Goal: Navigation & Orientation: Understand site structure

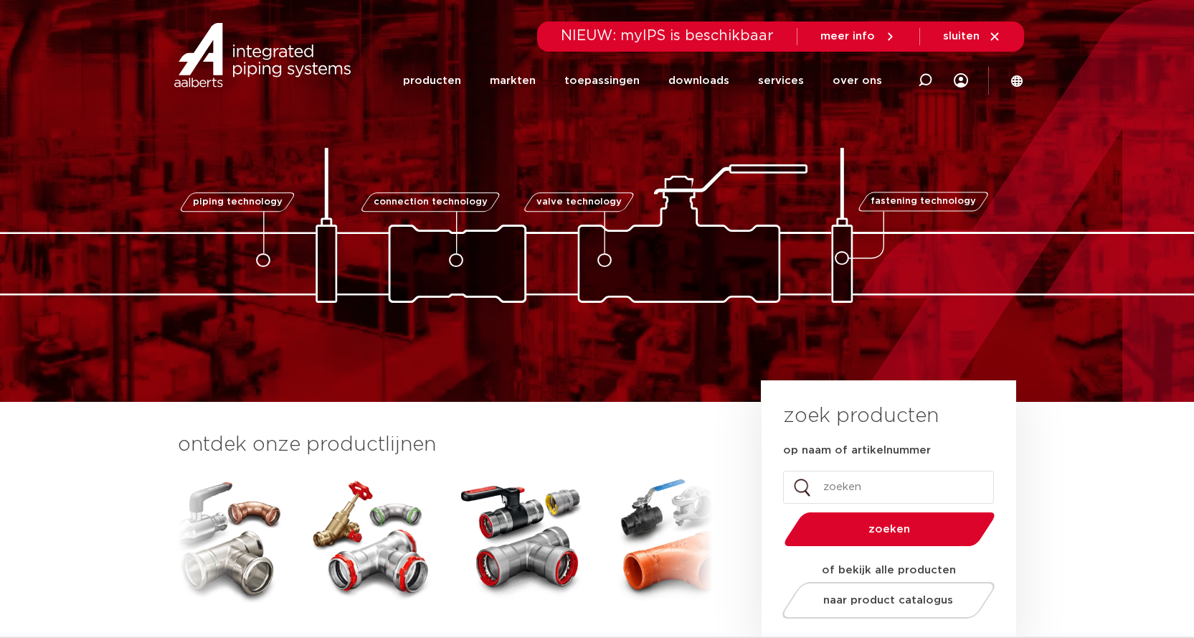
click at [1094, 546] on section "ontdek onze productlijnen VSH SmartPress VSH XPress VSH SudoPress VSH PowerPres…" at bounding box center [597, 571] width 1194 height 339
click at [1078, 502] on section "ontdek onze productlijnen VSH SmartPress VSH XPress VSH SudoPress VSH PowerPres…" at bounding box center [597, 571] width 1194 height 339
click at [515, 77] on link "markten" at bounding box center [513, 80] width 46 height 55
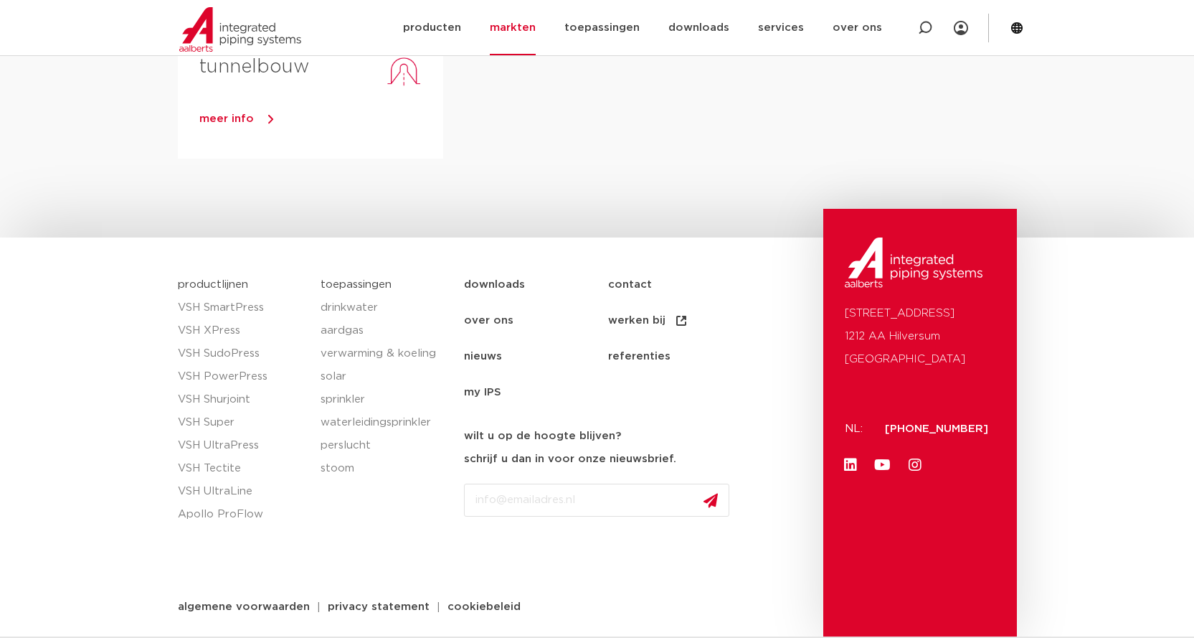
scroll to position [6, 0]
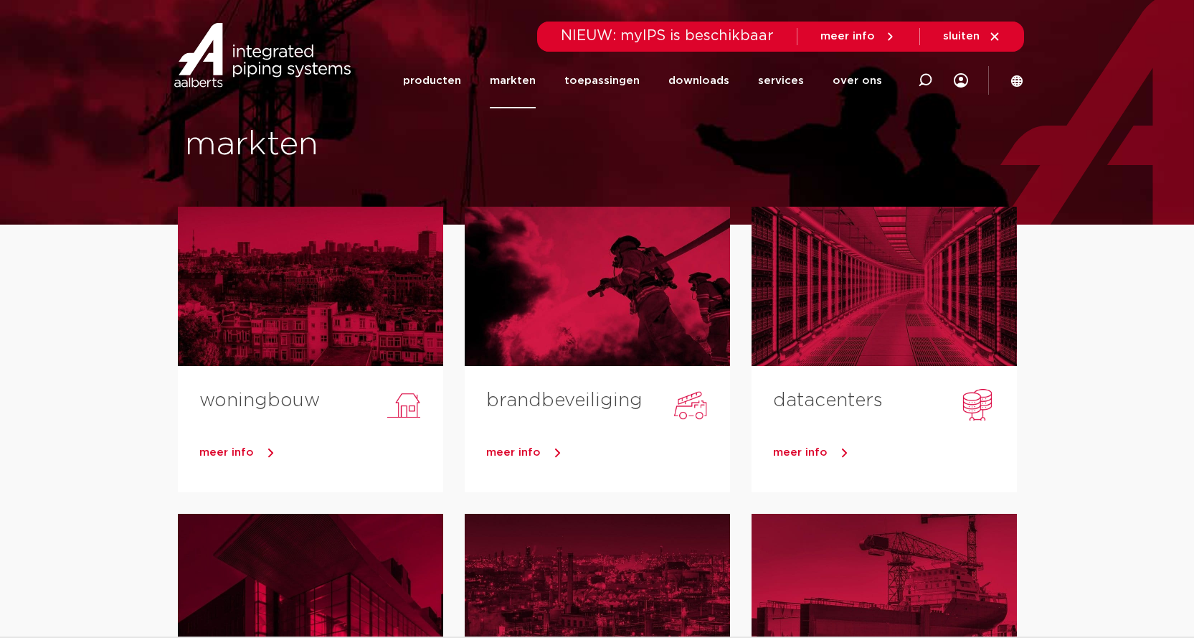
click at [208, 86] on img at bounding box center [263, 55] width 184 height 65
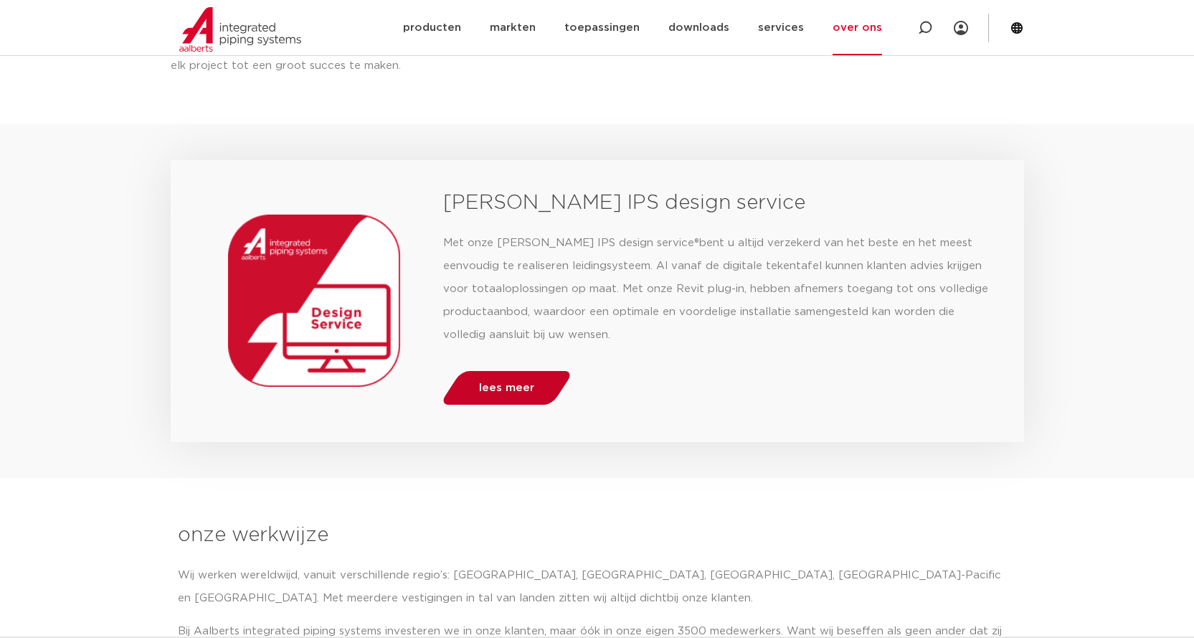
scroll to position [994, 0]
